Goal: Check status: Check status

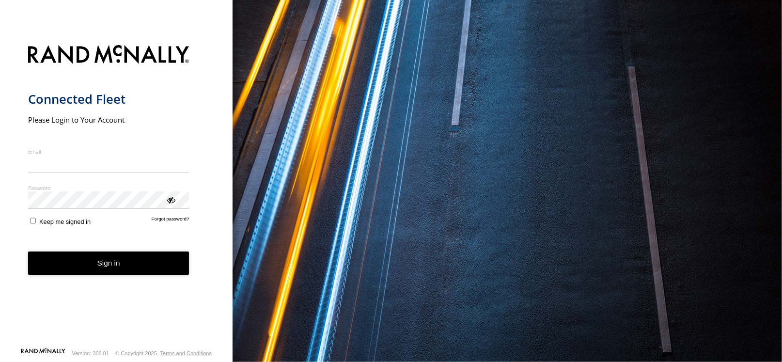
type input "**********"
click at [120, 276] on form "**********" at bounding box center [116, 193] width 177 height 308
click at [77, 258] on button "Sign in" at bounding box center [108, 263] width 161 height 24
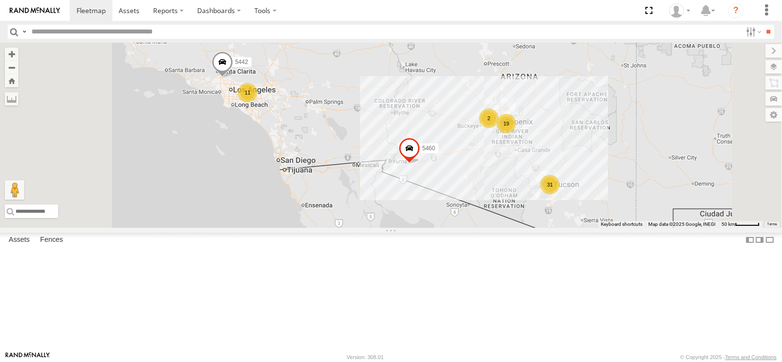
click at [560, 194] on div "31" at bounding box center [549, 184] width 19 height 19
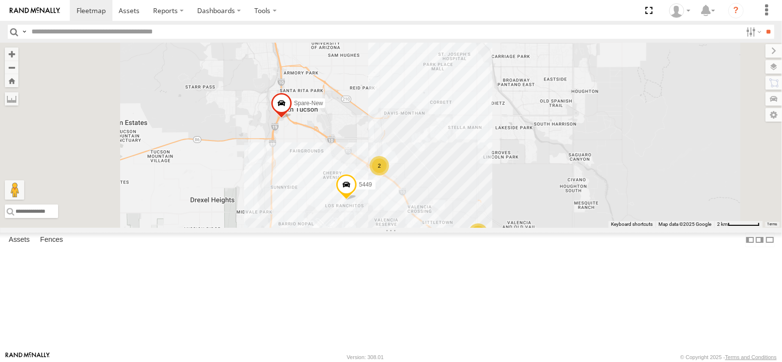
click at [259, 31] on div "20" at bounding box center [249, 21] width 19 height 19
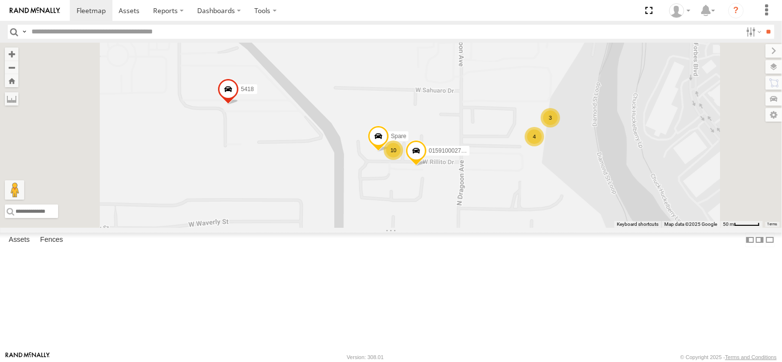
click at [544, 146] on div "4" at bounding box center [534, 136] width 19 height 19
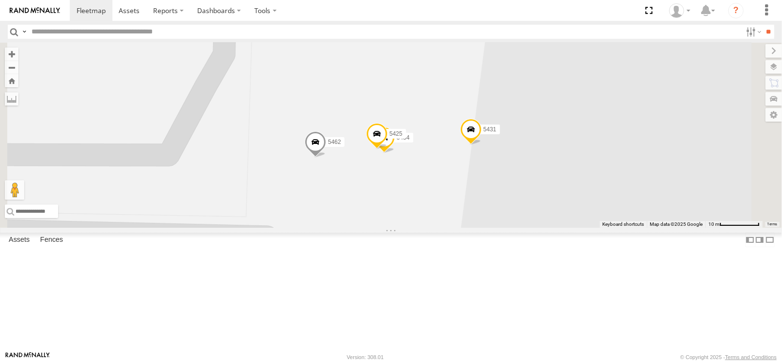
drag, startPoint x: 522, startPoint y: 229, endPoint x: 523, endPoint y: 250, distance: 21.3
click at [523, 228] on div "5460 5442 5449 5453 Spare-New 015910002798067 5418 Spare 5462 5431 [PERSON_NAME…" at bounding box center [391, 135] width 782 height 185
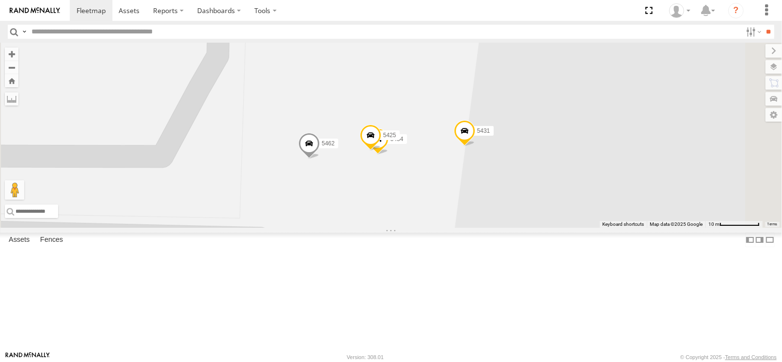
drag, startPoint x: 501, startPoint y: 213, endPoint x: 493, endPoint y: 191, distance: 22.7
click at [381, 151] on span at bounding box center [370, 138] width 21 height 26
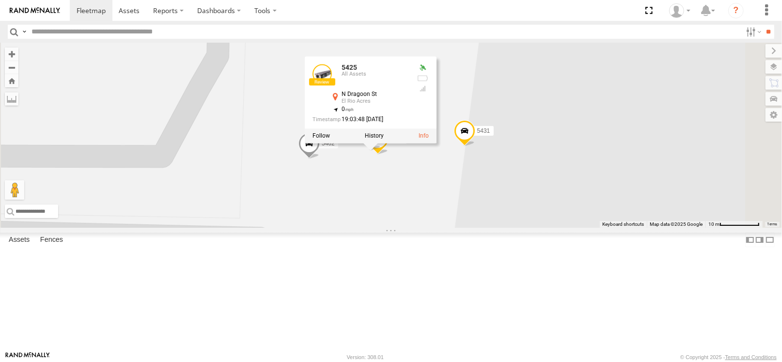
click at [579, 162] on div "5460 5442 5449 5453 Spare-New 015910002798067 5418 Spare 5462 5431 [PERSON_NAME…" at bounding box center [391, 135] width 782 height 185
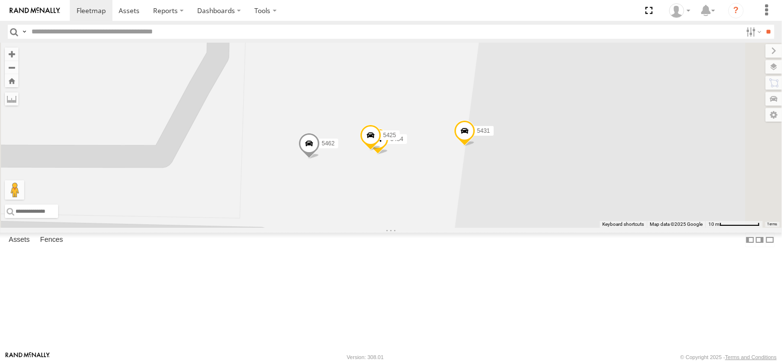
click at [389, 155] on span at bounding box center [377, 142] width 21 height 26
